Goal: Information Seeking & Learning: Find specific fact

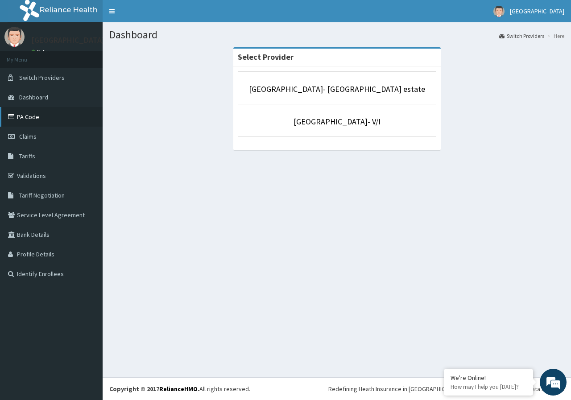
click at [44, 116] on link "PA Code" at bounding box center [51, 117] width 103 height 20
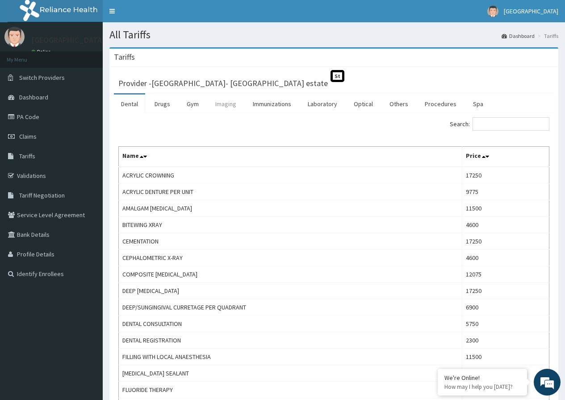
click at [224, 105] on link "Imaging" at bounding box center [225, 104] width 35 height 19
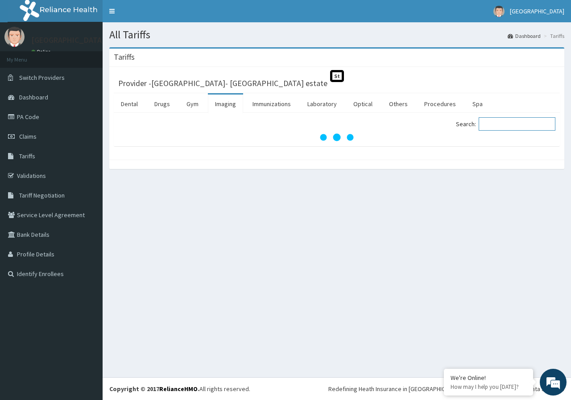
click at [507, 122] on input "Search:" at bounding box center [517, 123] width 77 height 13
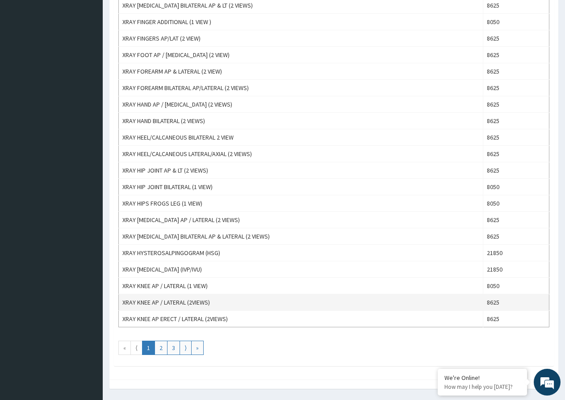
scroll to position [669, 0]
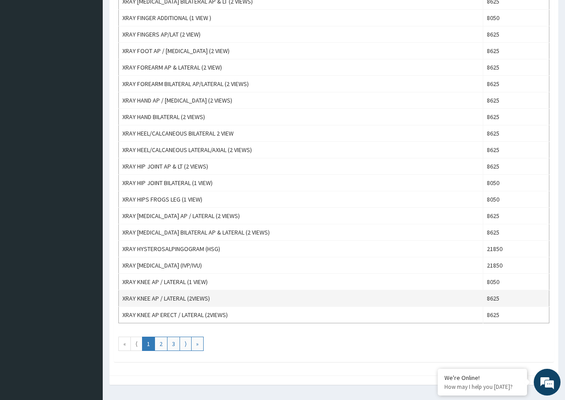
type input "XRAY"
drag, startPoint x: 218, startPoint y: 297, endPoint x: 123, endPoint y: 297, distance: 95.1
click at [123, 297] on td "XRAY KNEE AP / LATERAL (2VIEWS)" at bounding box center [301, 299] width 364 height 17
copy td "XRAY KNEE AP / LATERAL (2VIEWS)"
